Goal: Obtain resource: Download file/media

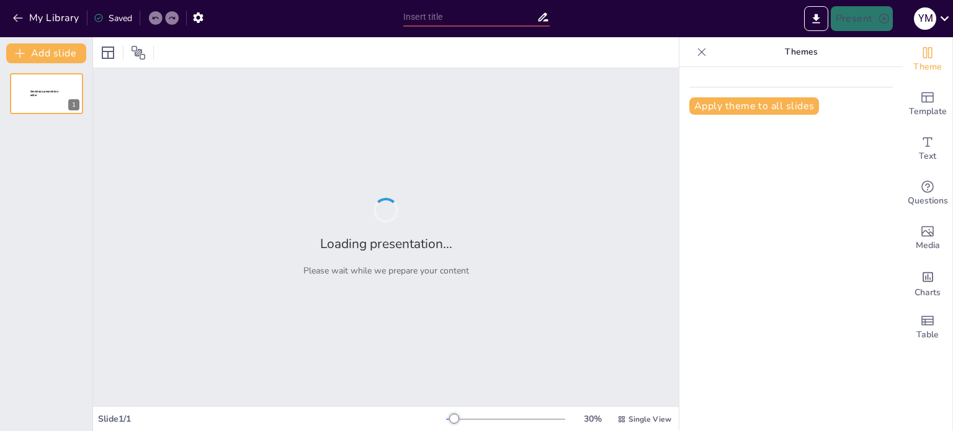
type input "Ley 115 de 1994: La Educación en [GEOGRAPHIC_DATA], un Derecho de Todos"
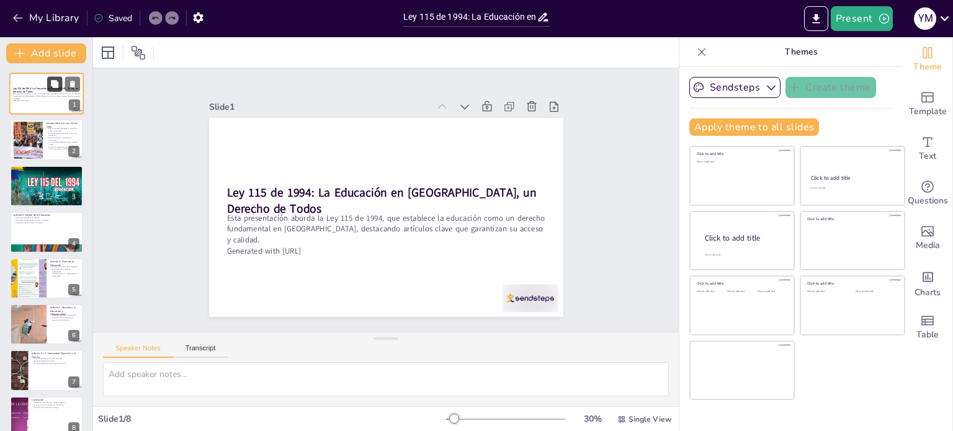
click at [52, 85] on icon at bounding box center [54, 83] width 7 height 7
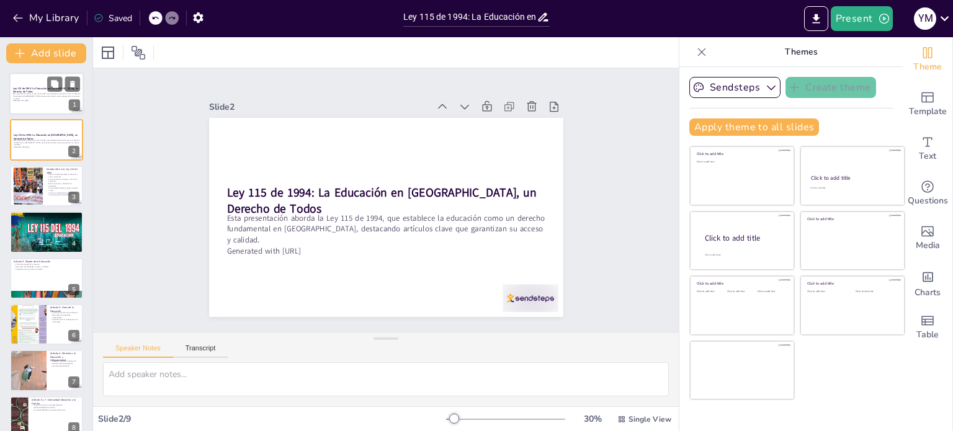
click at [47, 96] on p "Esta presentación aborda la Ley 115 de 1994, que establece la educación como un…" at bounding box center [46, 95] width 67 height 7
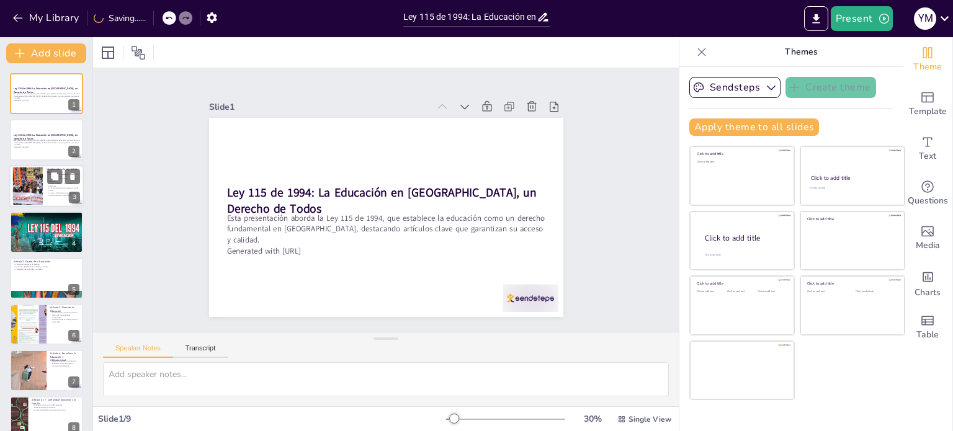
click at [40, 188] on div at bounding box center [28, 186] width 75 height 38
type textarea "La Ley 115 de 1994 es crucial porque establece la educación como un derecho fun…"
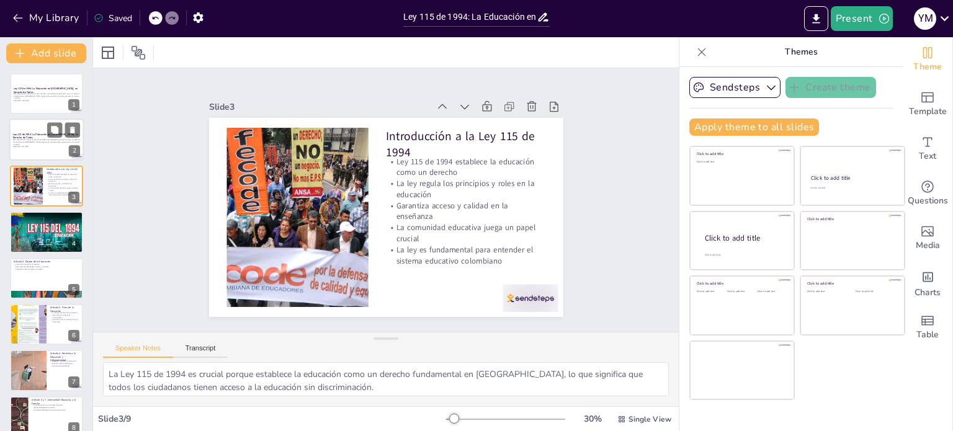
click at [36, 128] on div at bounding box center [46, 140] width 74 height 42
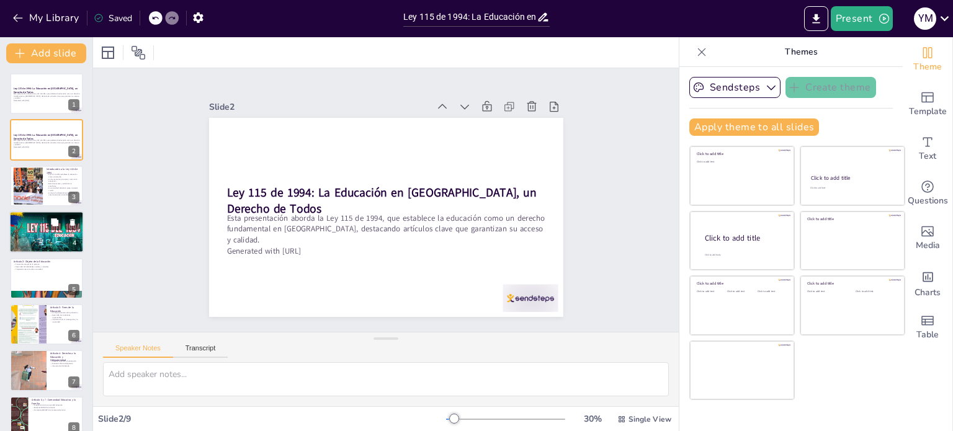
click at [43, 234] on div at bounding box center [46, 232] width 74 height 42
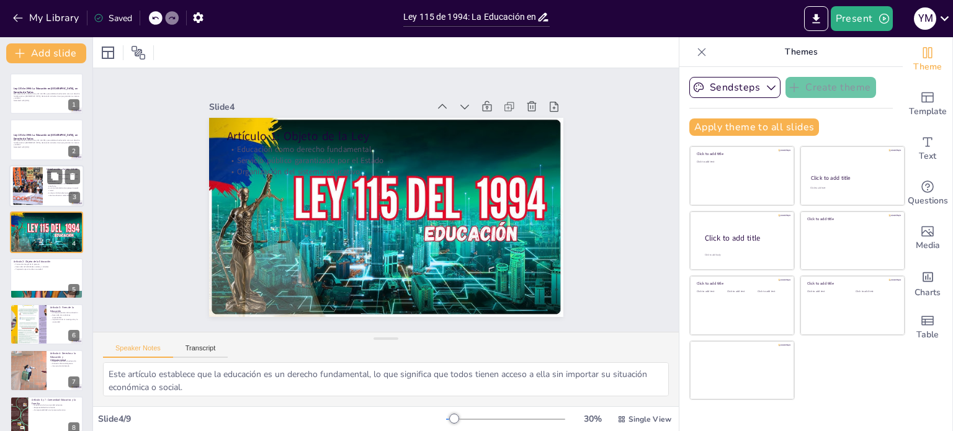
click at [29, 187] on div at bounding box center [28, 186] width 75 height 38
type textarea "La Ley 115 de 1994 es crucial porque establece la educación como un derecho fun…"
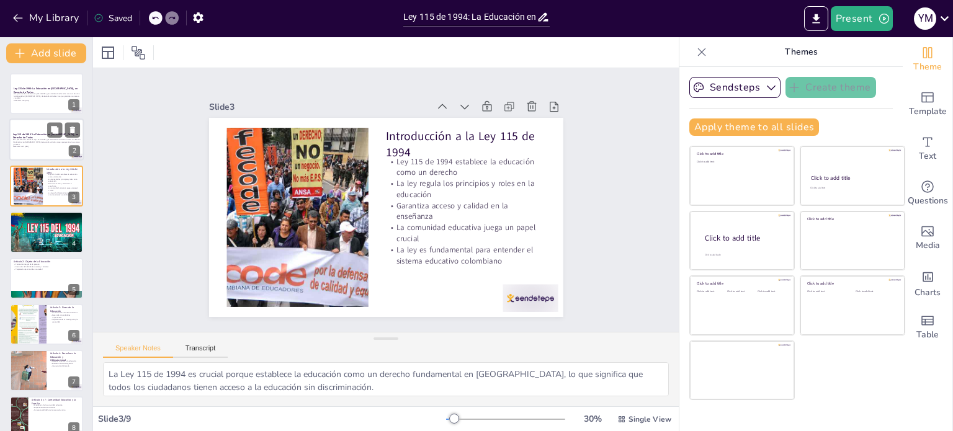
click at [29, 140] on p "Esta presentación aborda la Ley 115 de 1994, que establece la educación como un…" at bounding box center [46, 142] width 67 height 7
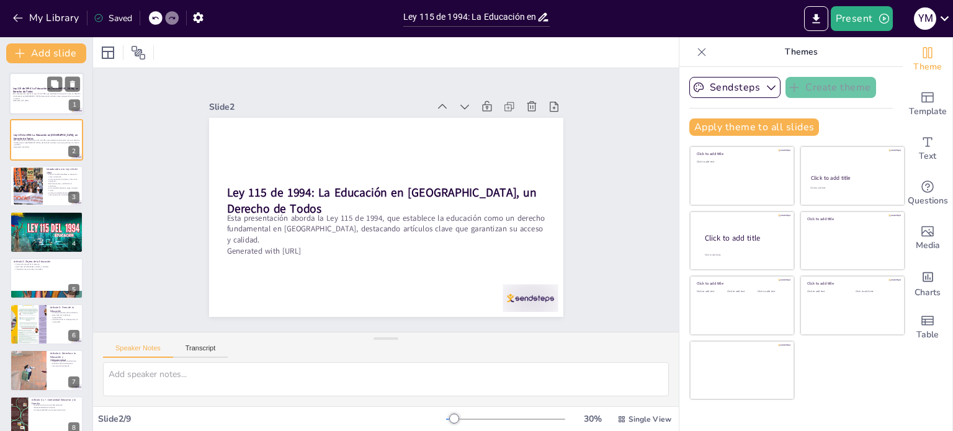
click at [28, 103] on div at bounding box center [46, 94] width 74 height 42
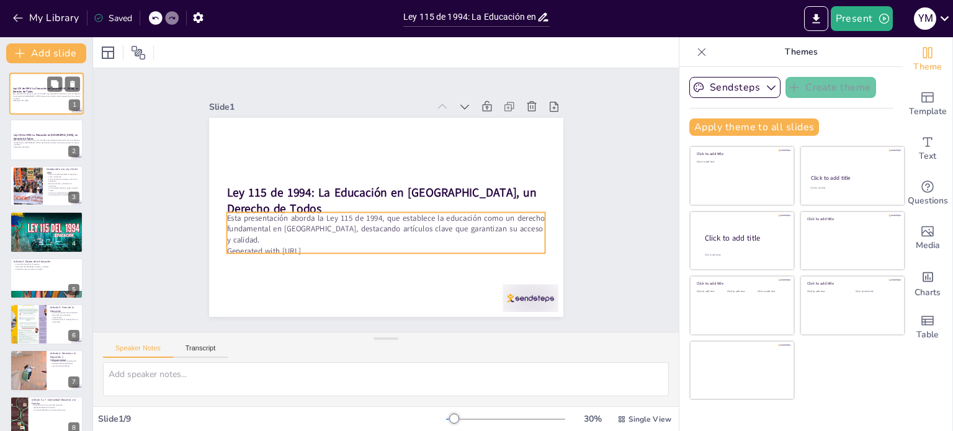
click at [28, 100] on p "Generated with [URL]" at bounding box center [46, 101] width 67 height 2
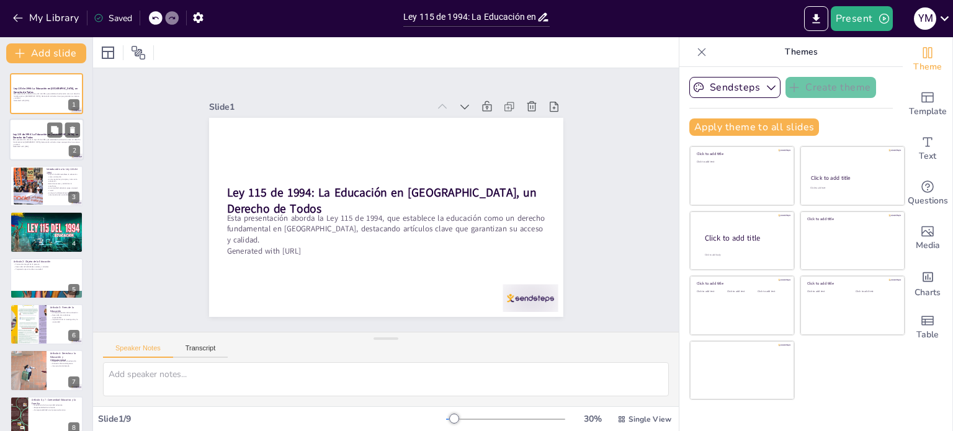
click at [30, 146] on p "Generated with [URL]" at bounding box center [46, 147] width 67 height 2
click at [29, 96] on p "Esta presentación aborda la Ley 115 de 1994, que establece la educación como un…" at bounding box center [46, 95] width 67 height 7
click at [817, 20] on icon "Export to PowerPoint" at bounding box center [815, 18] width 7 height 9
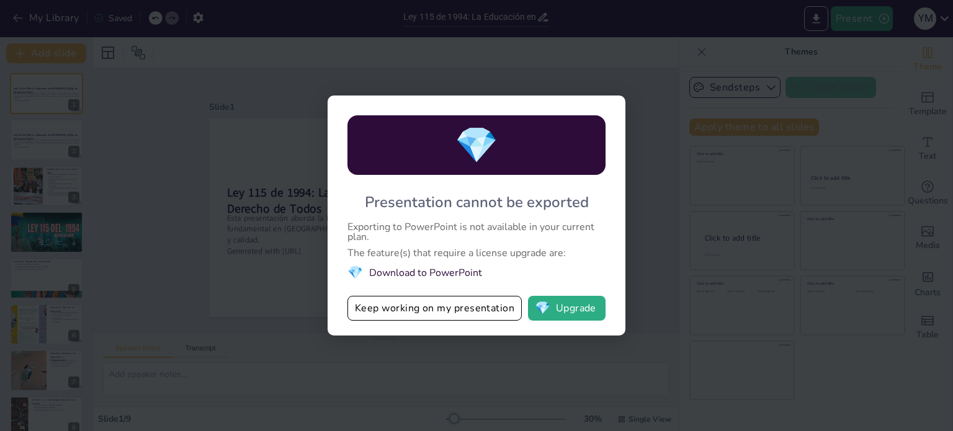
click at [520, 37] on div "💎 Presentation cannot be exported Exporting to PowerPoint is not available in y…" at bounding box center [476, 215] width 953 height 431
